Goal: Task Accomplishment & Management: Manage account settings

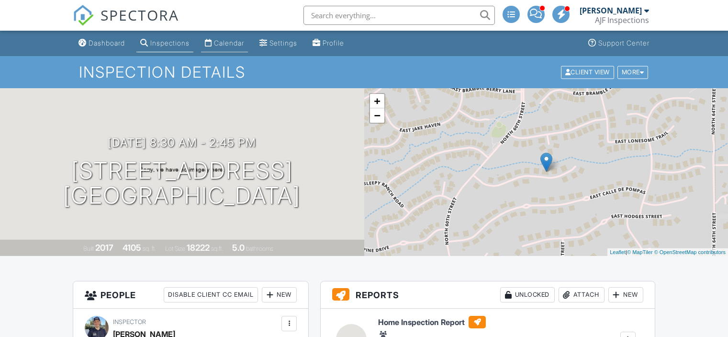
click at [234, 44] on div "Calendar" at bounding box center [229, 43] width 30 height 8
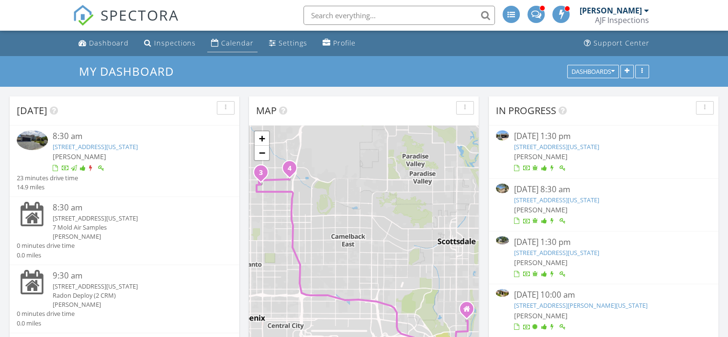
click at [243, 44] on div "Calendar" at bounding box center [237, 42] width 33 height 9
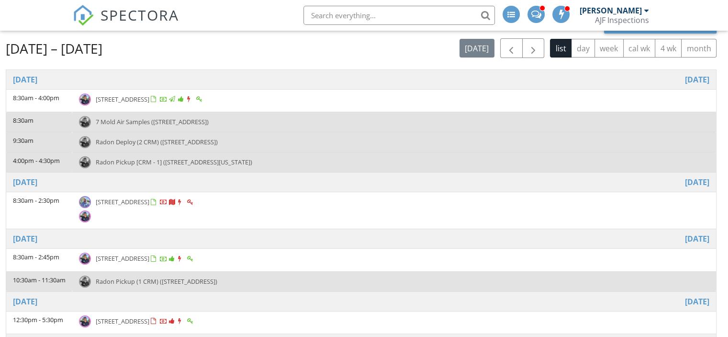
scroll to position [46, 0]
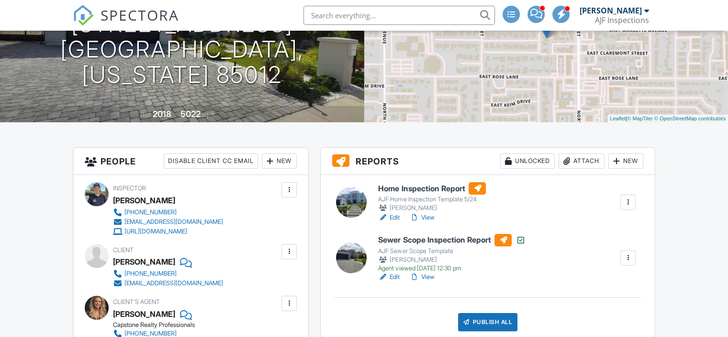
click at [429, 213] on link "View" at bounding box center [421, 218] width 25 height 10
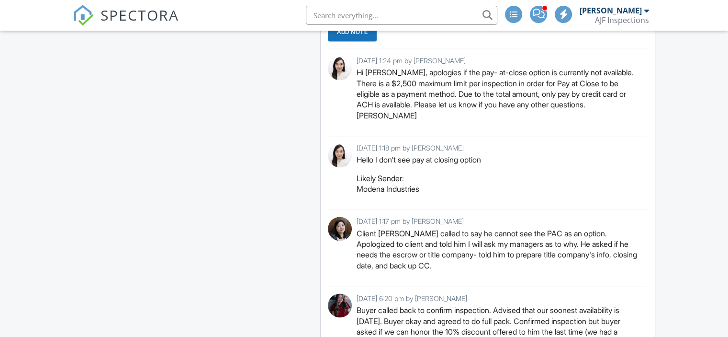
scroll to position [1282, 0]
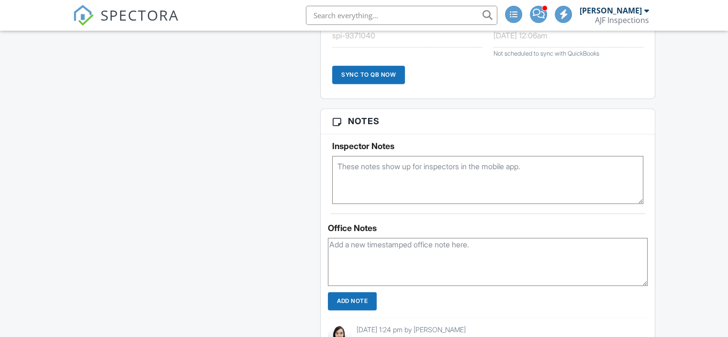
click at [132, 230] on div "All emails and texts are disabled for this inspection! All emails and texts hav…" at bounding box center [364, 93] width 594 height 2191
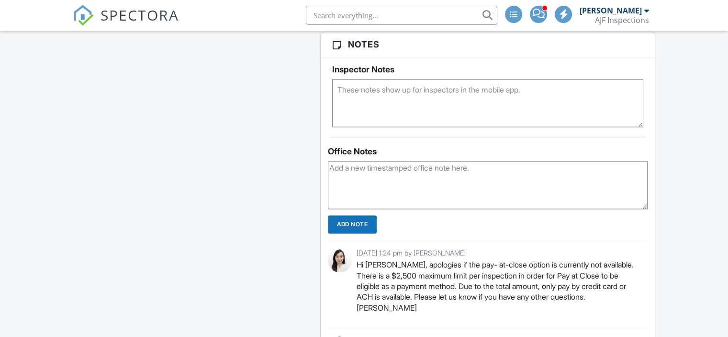
scroll to position [1363, 0]
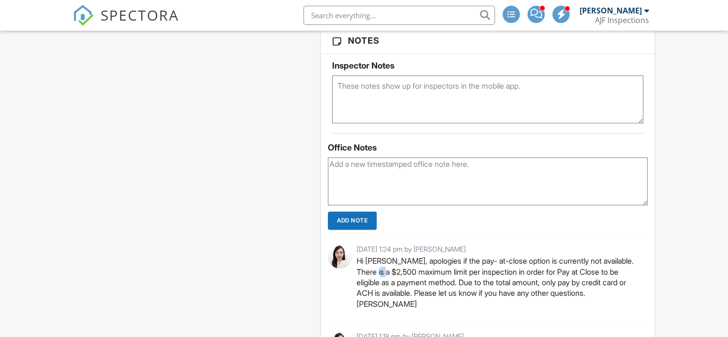
drag, startPoint x: 381, startPoint y: 267, endPoint x: 387, endPoint y: 273, distance: 8.8
click at [387, 273] on p "Hi Larnell, apologies if the pay- at-close option is currently not available. T…" at bounding box center [499, 282] width 284 height 54
click at [394, 281] on p "Hi Larnell, apologies if the pay- at-close option is currently not available. T…" at bounding box center [499, 282] width 284 height 54
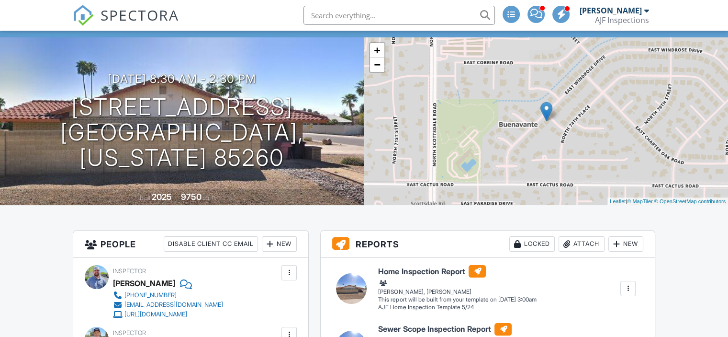
scroll to position [0, 0]
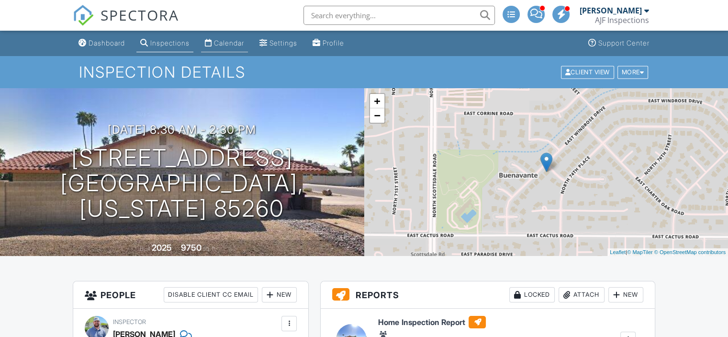
click at [227, 42] on div "Calendar" at bounding box center [229, 43] width 30 height 8
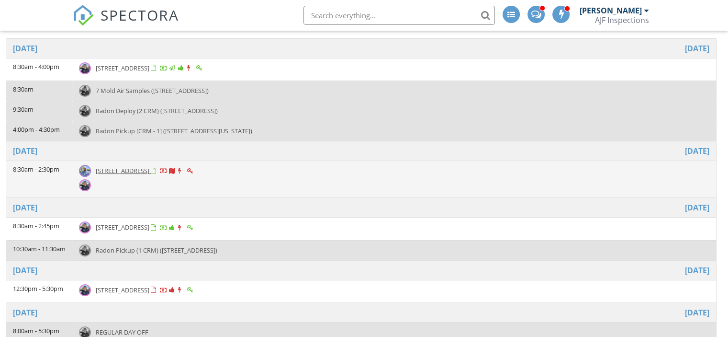
scroll to position [115, 0]
click at [149, 166] on span "7432 E Wethersfield Road , Scottsdale 85260" at bounding box center [123, 170] width 54 height 9
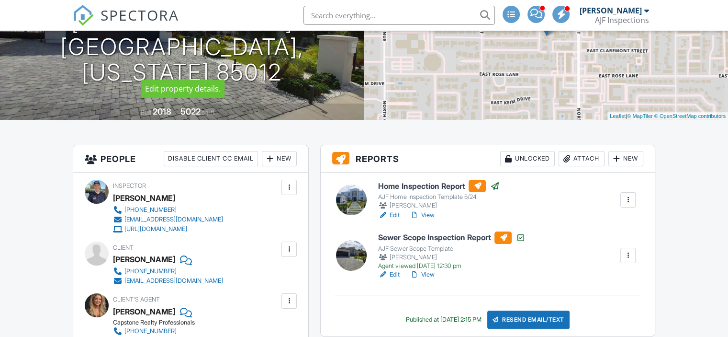
scroll to position [138, 0]
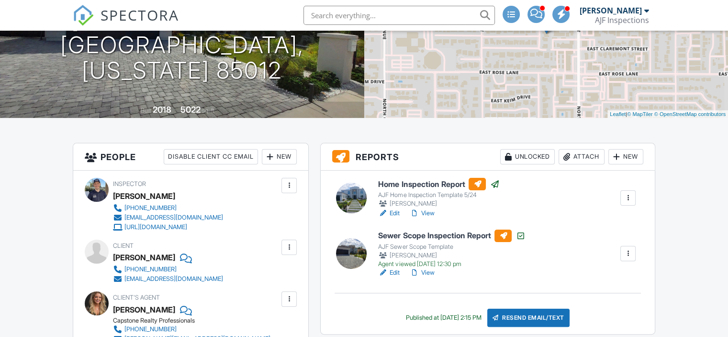
click at [566, 158] on div at bounding box center [567, 157] width 10 height 10
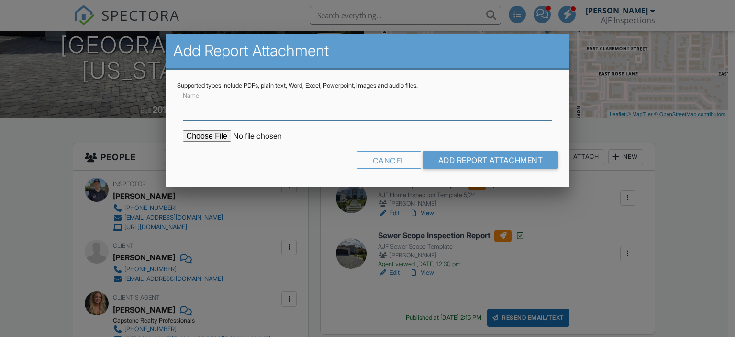
click at [389, 104] on input "Name" at bounding box center [368, 108] width 370 height 23
type input "Termite Report"
click at [207, 138] on input "file" at bounding box center [264, 135] width 163 height 11
click at [117, 160] on div at bounding box center [367, 162] width 735 height 421
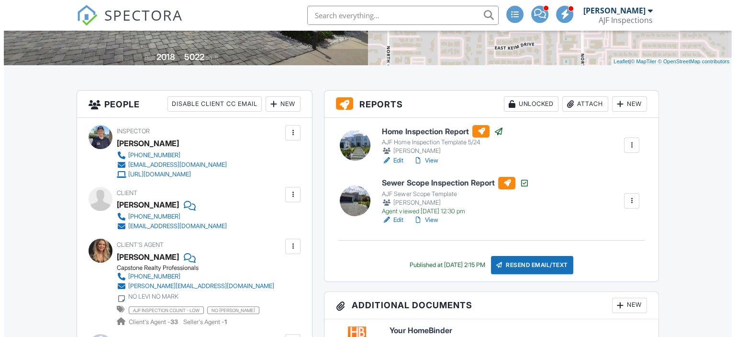
scroll to position [210, 0]
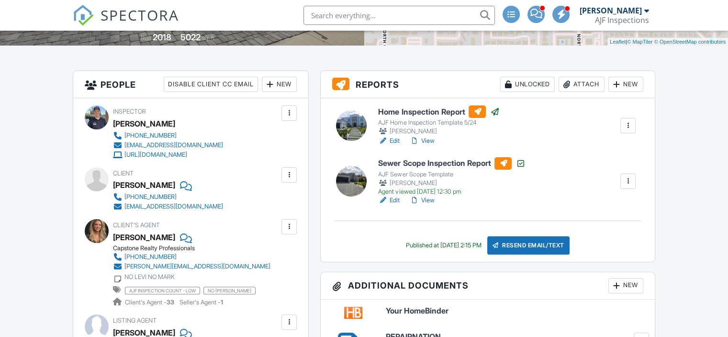
click at [573, 86] on div "Attach" at bounding box center [582, 84] width 46 height 15
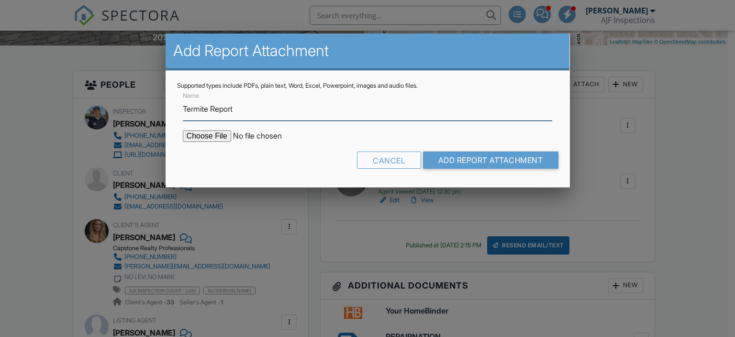
click at [398, 113] on input "Termite Report" at bounding box center [368, 108] width 370 height 23
type input "C:\fakepath\WDIIR Inspection - 6237 N 5th Pl.pdf"
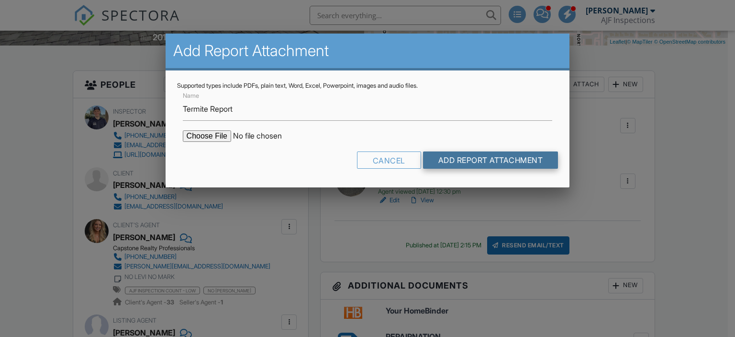
click at [475, 162] on input "Add Report Attachment" at bounding box center [491, 159] width 136 height 17
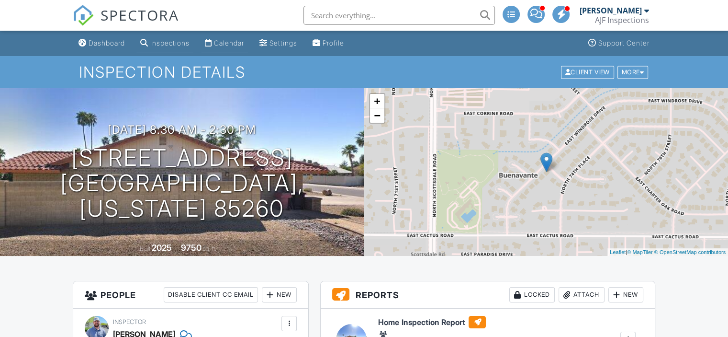
click at [222, 47] on link "Calendar" at bounding box center [224, 43] width 47 height 18
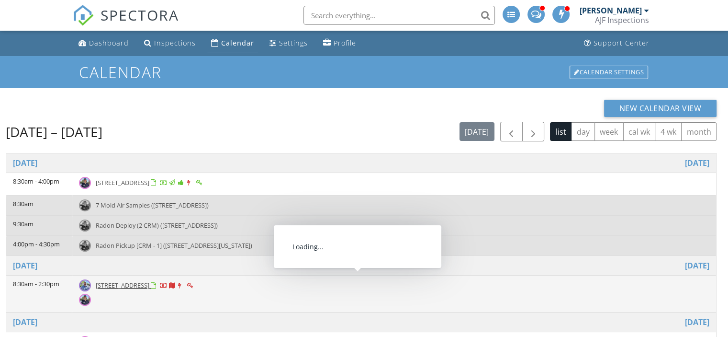
click at [105, 293] on td "[STREET_ADDRESS]" at bounding box center [394, 293] width 644 height 37
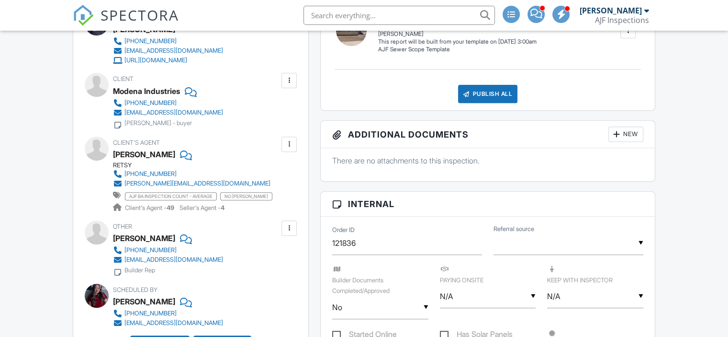
scroll to position [176, 0]
